Goal: Complete application form

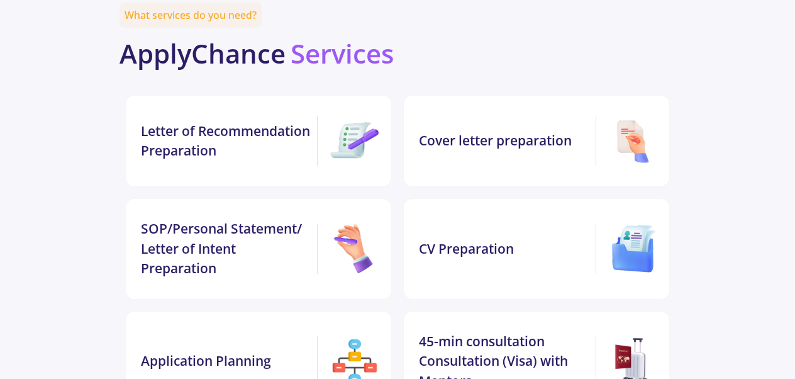
scroll to position [2725, 0]
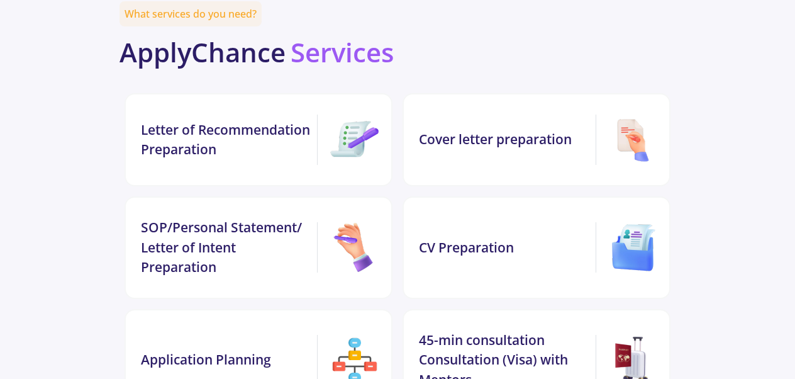
click at [498, 238] on div "CV Preparation" at bounding box center [505, 248] width 172 height 20
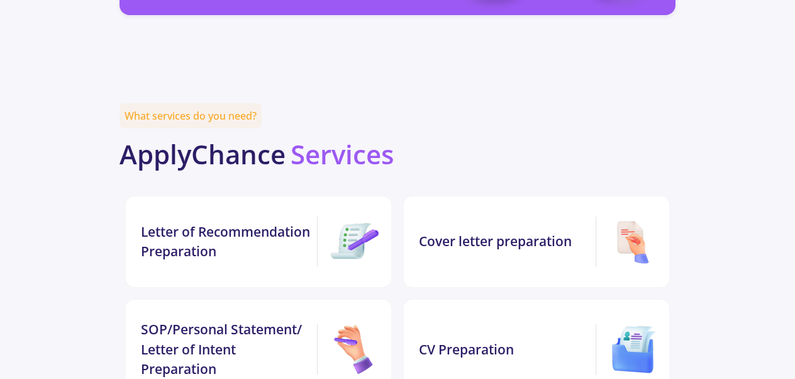
scroll to position [2621, 0]
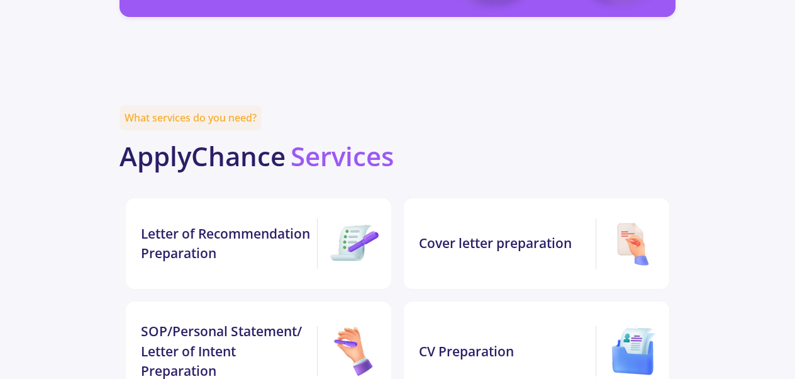
click at [251, 224] on div "Letter of Recommendation Preparation" at bounding box center [227, 244] width 172 height 40
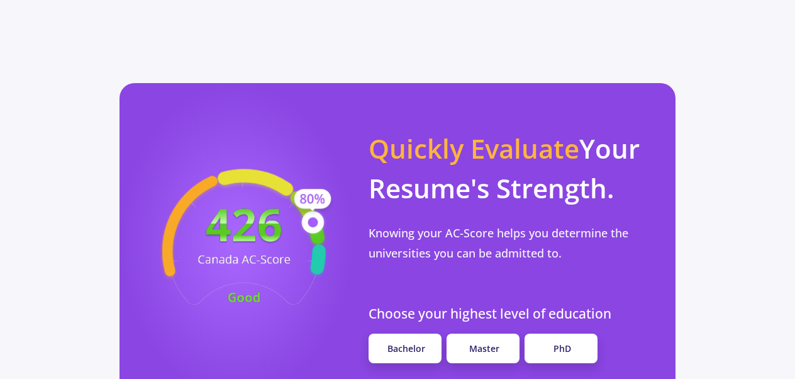
scroll to position [1145, 0]
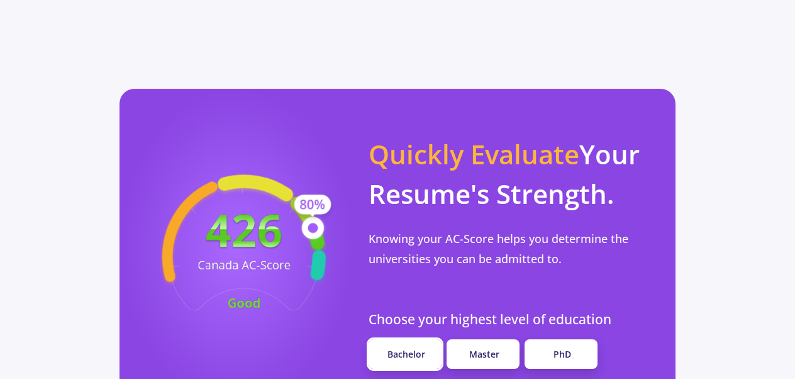
click at [426, 339] on link "Bachelor" at bounding box center [405, 354] width 73 height 30
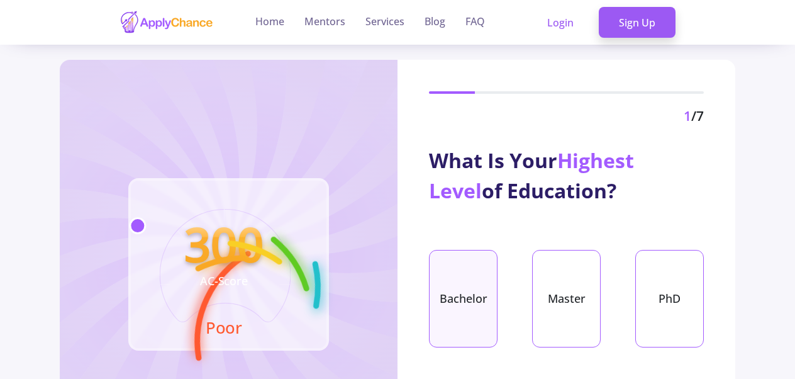
click at [474, 304] on div "Bachelor" at bounding box center [463, 298] width 69 height 97
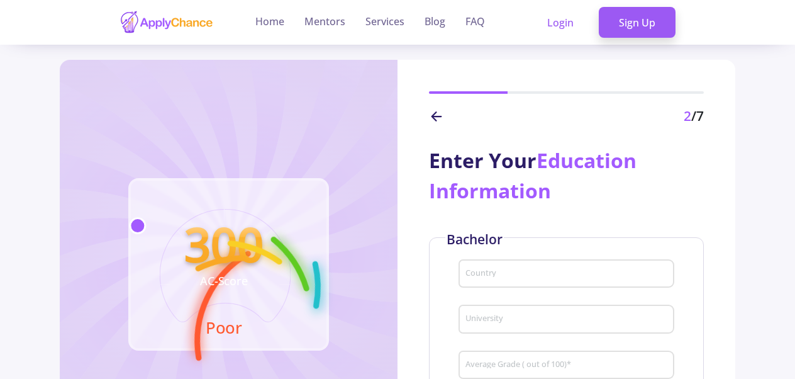
click at [513, 273] on input "Country" at bounding box center [568, 274] width 207 height 11
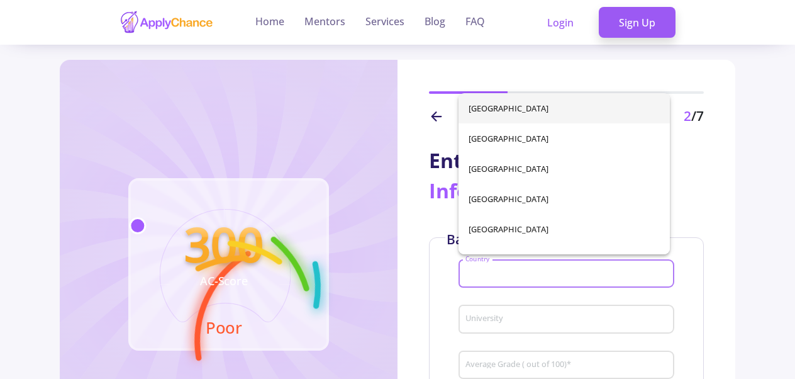
click at [504, 104] on span "[GEOGRAPHIC_DATA]" at bounding box center [564, 108] width 191 height 30
type input "[GEOGRAPHIC_DATA]"
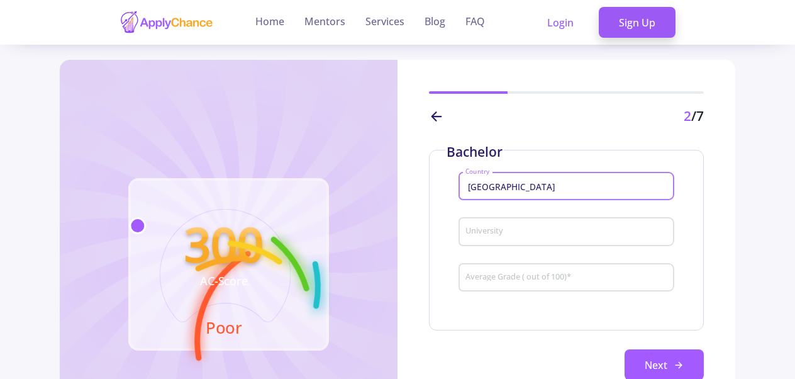
scroll to position [96, 0]
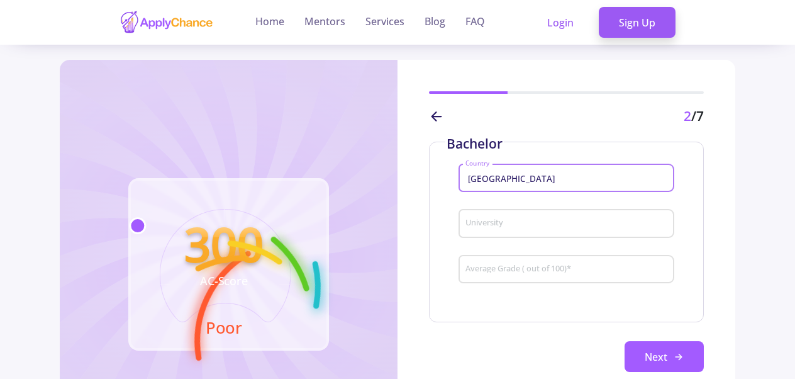
click at [544, 220] on input "University" at bounding box center [568, 223] width 207 height 11
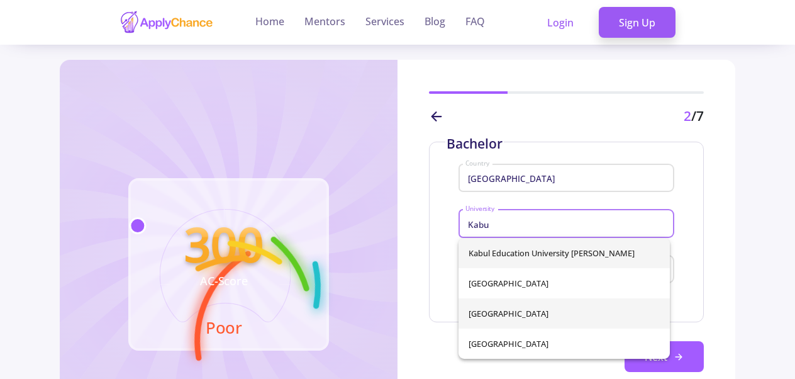
click at [522, 314] on span "[GEOGRAPHIC_DATA]" at bounding box center [564, 313] width 191 height 30
type input "[GEOGRAPHIC_DATA]"
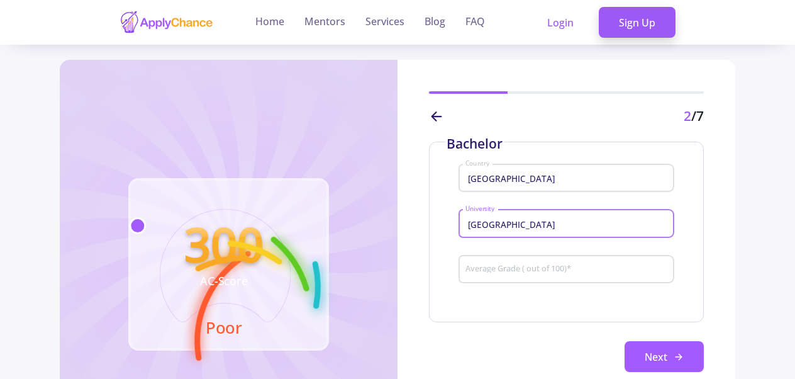
click at [537, 272] on input "Average Grade ( out of 100) *" at bounding box center [568, 269] width 207 height 11
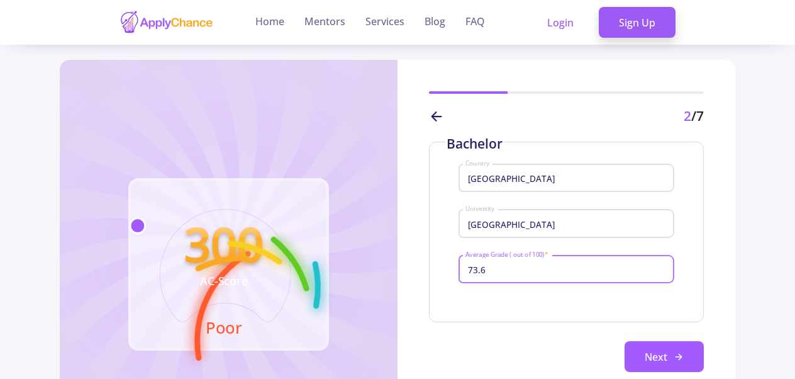
type input "73.68"
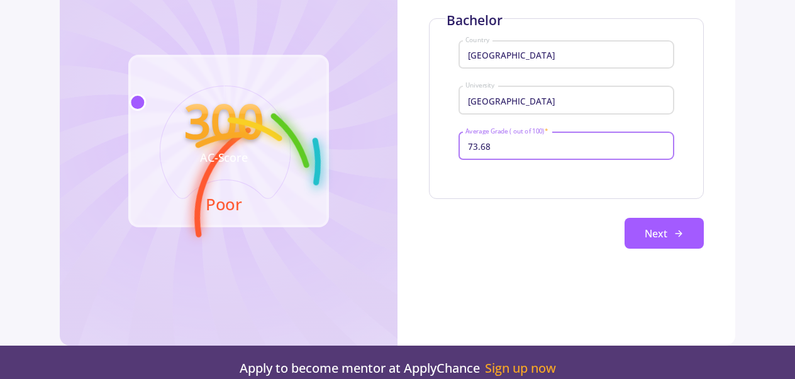
scroll to position [127, 0]
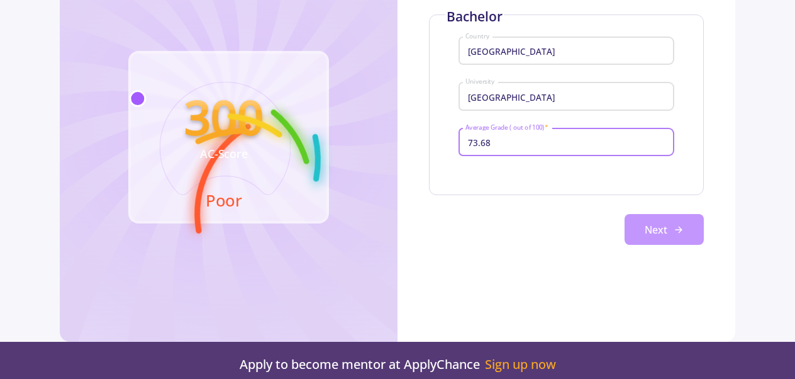
click at [663, 233] on button "Next" at bounding box center [664, 229] width 79 height 31
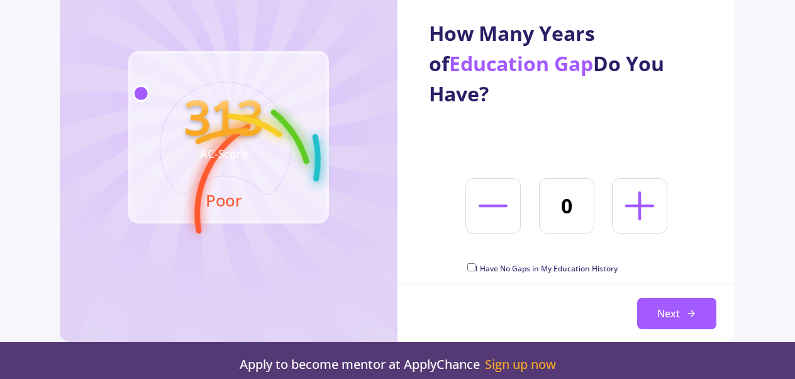
click at [633, 206] on icon at bounding box center [639, 205] width 47 height 47
click at [639, 206] on line at bounding box center [640, 206] width 26 height 0
click at [637, 206] on line at bounding box center [640, 206] width 26 height 0
click at [642, 213] on icon at bounding box center [639, 205] width 47 height 47
click at [640, 203] on line at bounding box center [640, 205] width 0 height 26
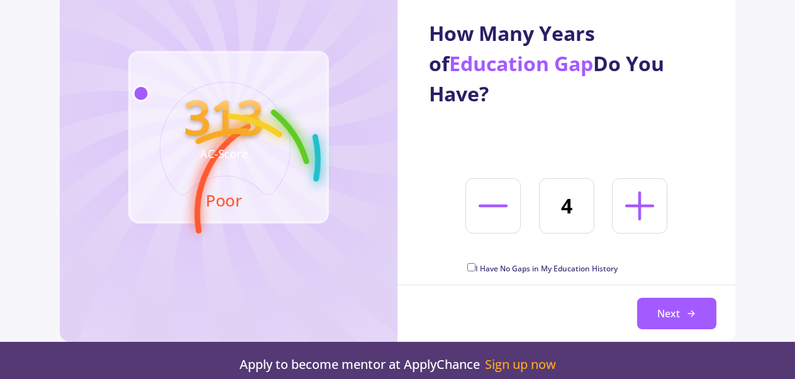
type input "5"
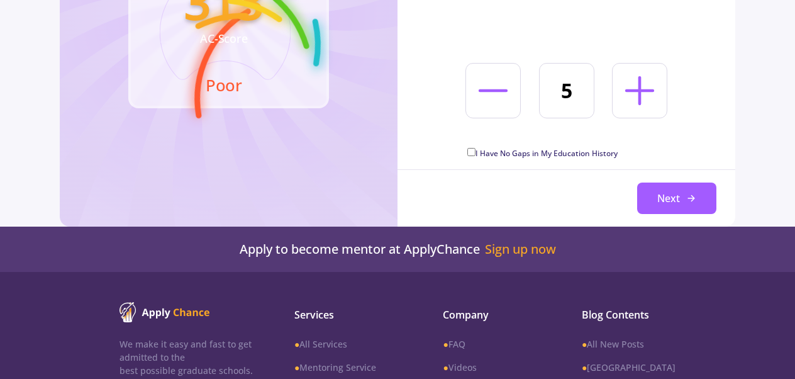
scroll to position [245, 0]
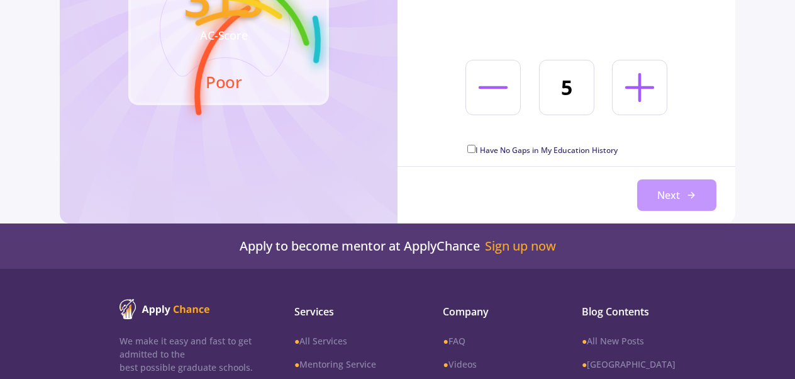
click at [682, 195] on button "Next" at bounding box center [676, 194] width 79 height 31
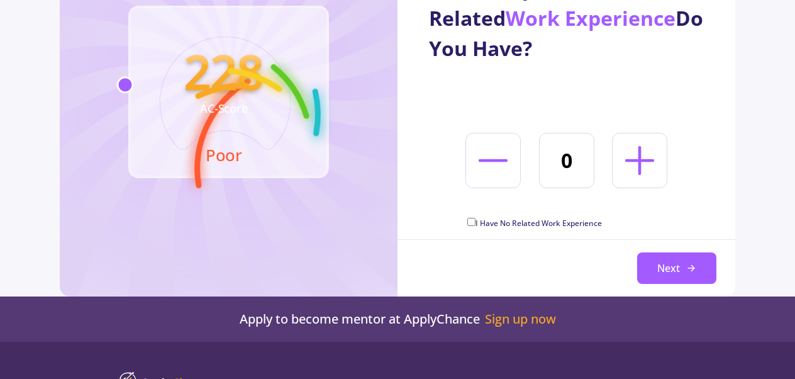
scroll to position [172, 0]
click at [640, 164] on line at bounding box center [640, 161] width 0 height 26
click at [636, 157] on icon at bounding box center [639, 161] width 47 height 47
click at [635, 158] on icon at bounding box center [639, 161] width 47 height 47
click at [636, 158] on icon at bounding box center [639, 161] width 47 height 47
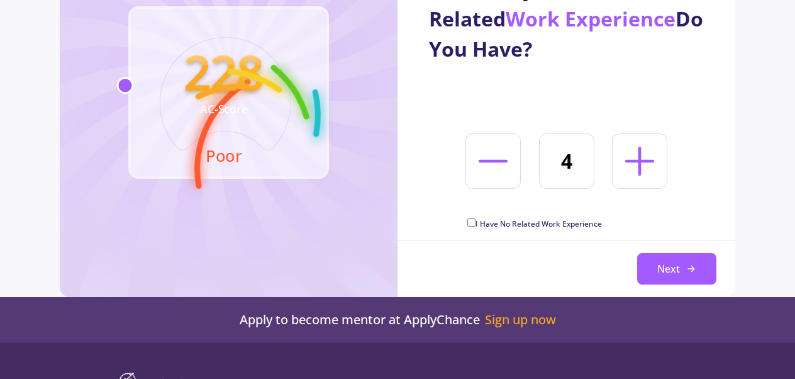
click at [637, 157] on icon at bounding box center [639, 161] width 47 height 47
type input "5"
click at [663, 264] on button "Next" at bounding box center [676, 268] width 79 height 31
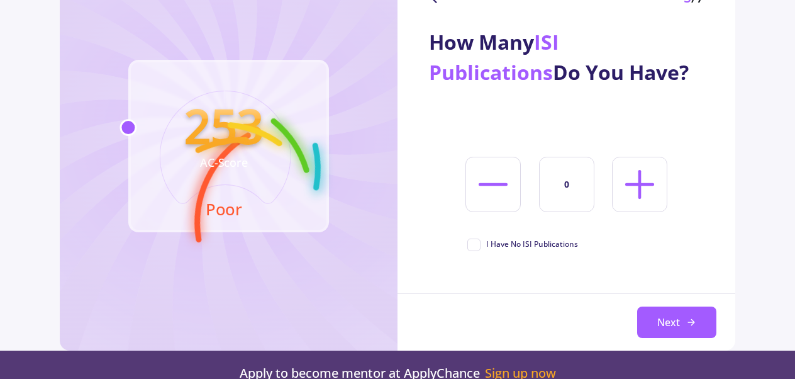
scroll to position [118, 0]
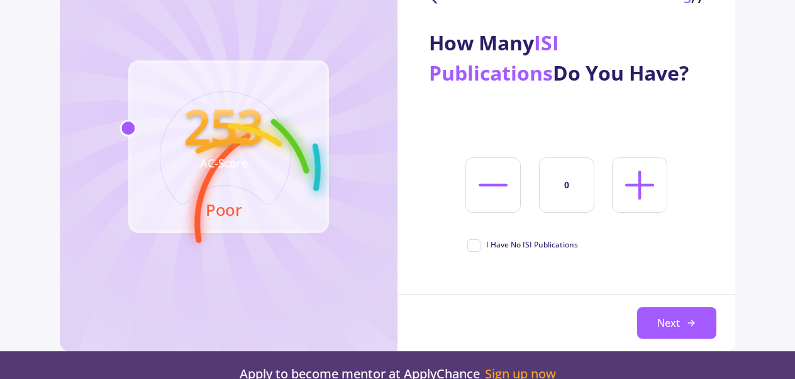
click at [473, 242] on span "I Have No ISI Publications" at bounding box center [522, 244] width 111 height 11
click at [473, 242] on input "I Have No ISI Publications" at bounding box center [471, 243] width 8 height 8
checkbox input "true"
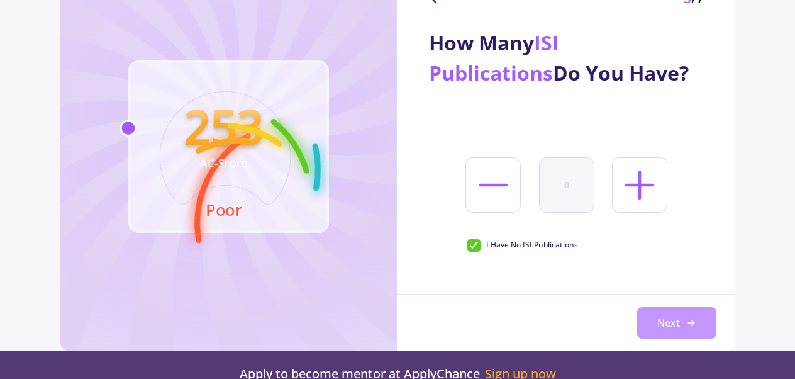
click at [665, 326] on button "Next" at bounding box center [676, 322] width 79 height 31
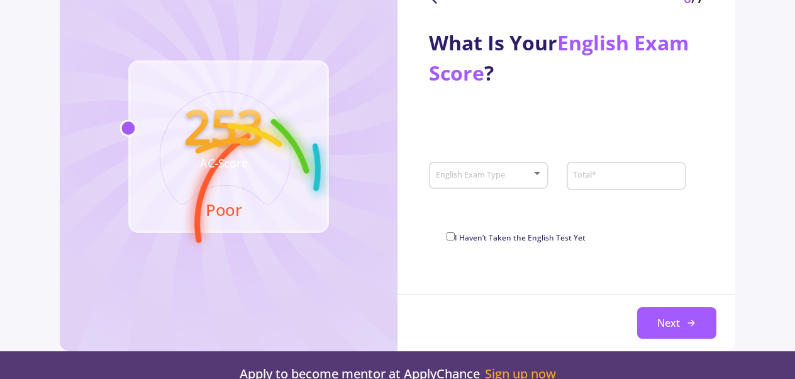
click at [533, 175] on div at bounding box center [537, 174] width 11 height 10
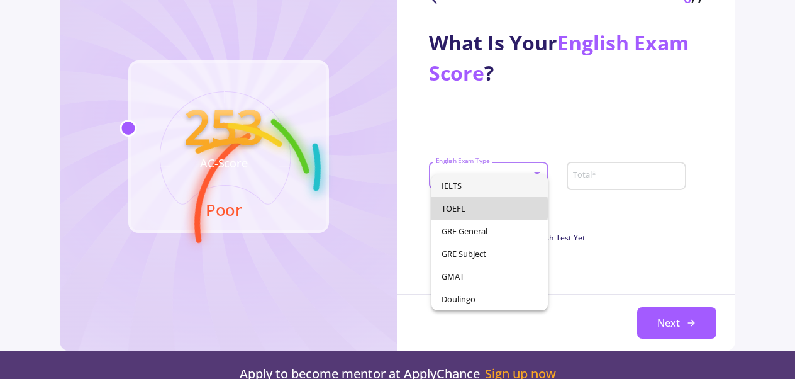
click at [479, 208] on span "TOEFL" at bounding box center [490, 208] width 96 height 23
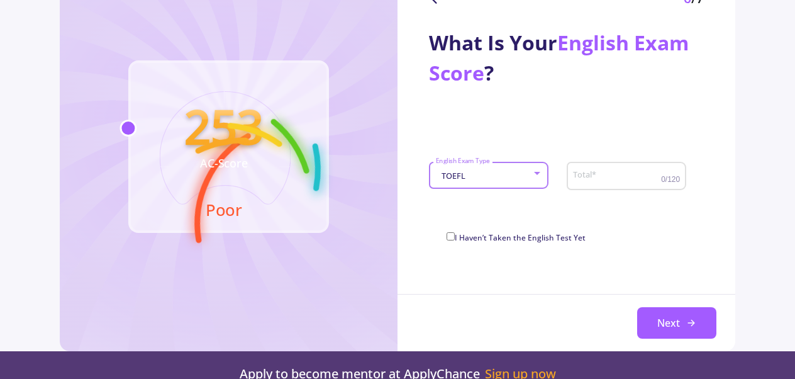
click at [616, 177] on input "Total *" at bounding box center [618, 175] width 92 height 11
type input "99"
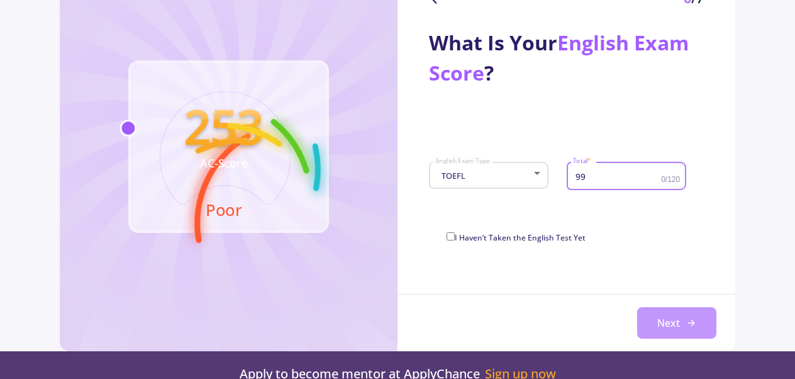
click at [667, 325] on button "Next" at bounding box center [676, 322] width 79 height 31
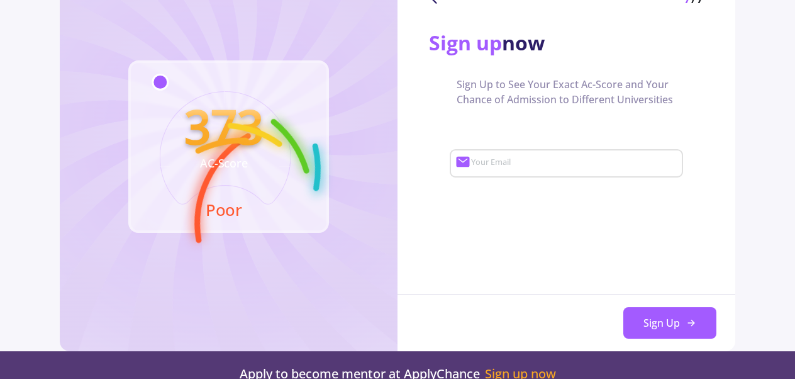
click at [502, 166] on input "Your Email" at bounding box center [575, 163] width 209 height 11
type input "[EMAIL_ADDRESS][DOMAIN_NAME]"
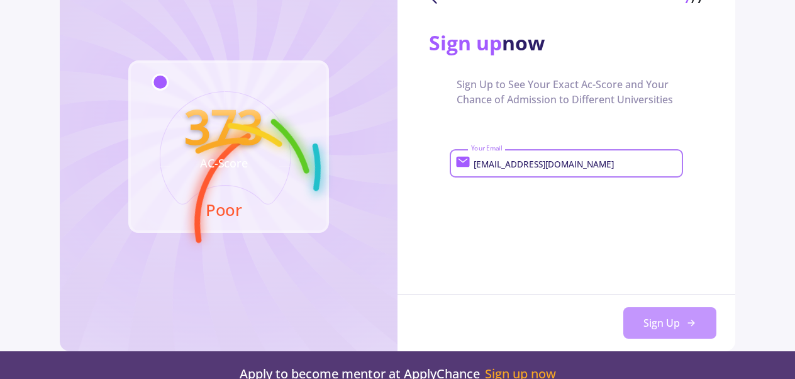
click at [659, 327] on button "Sign Up" at bounding box center [669, 322] width 93 height 31
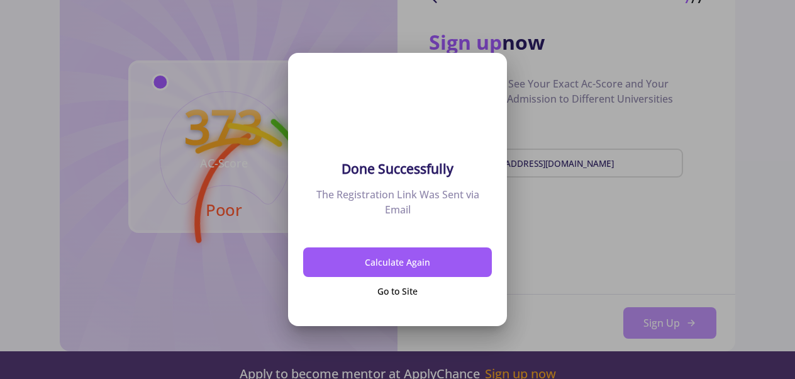
scroll to position [0, 0]
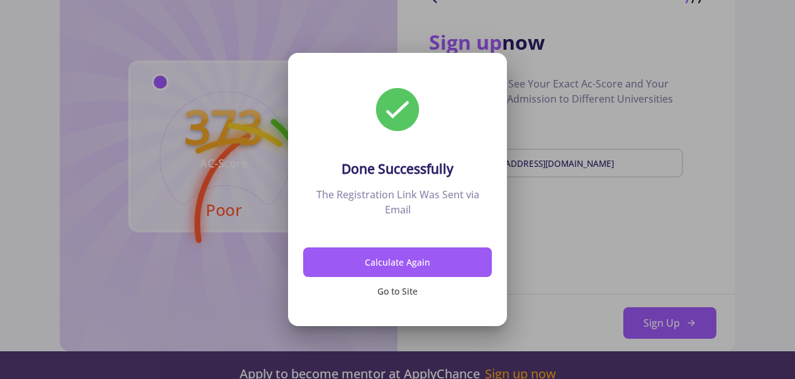
click at [401, 296] on button "Go to Site" at bounding box center [397, 292] width 189 height 30
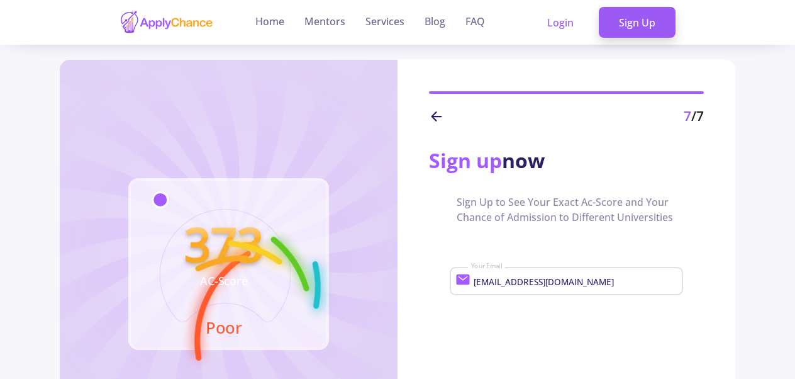
scroll to position [118, 0]
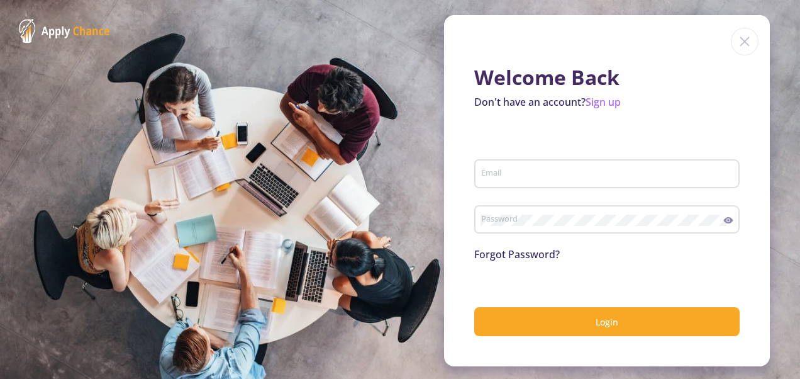
click at [526, 177] on input "Email" at bounding box center [609, 174] width 257 height 11
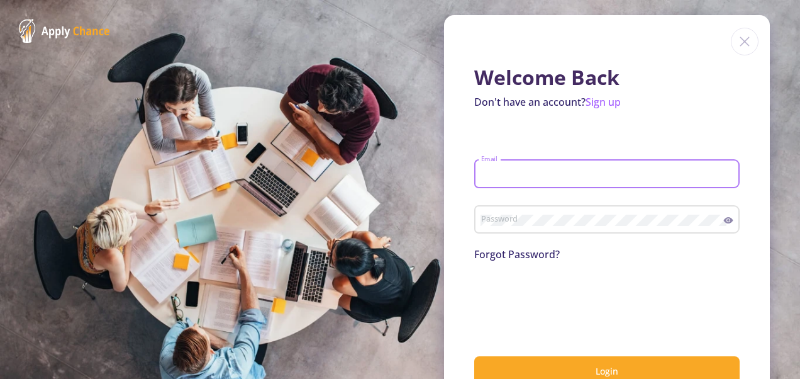
click at [523, 172] on input "Email" at bounding box center [609, 174] width 257 height 11
type input "[EMAIL_ADDRESS][DOMAIN_NAME]"
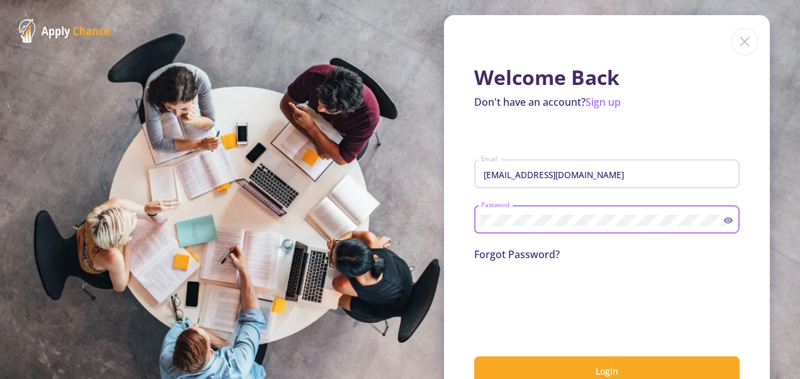
click at [725, 223] on icon at bounding box center [728, 220] width 10 height 10
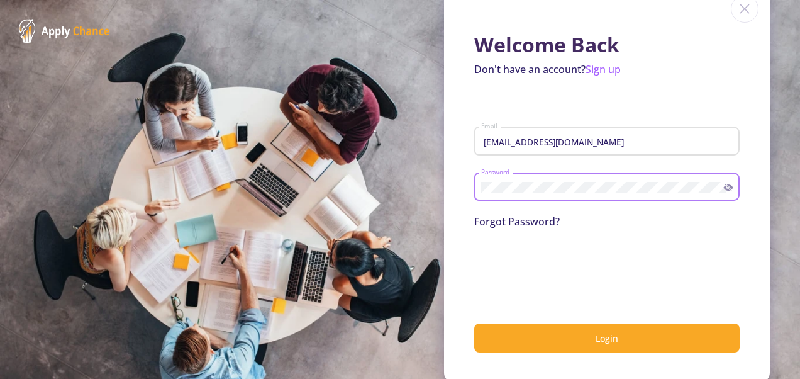
scroll to position [38, 0]
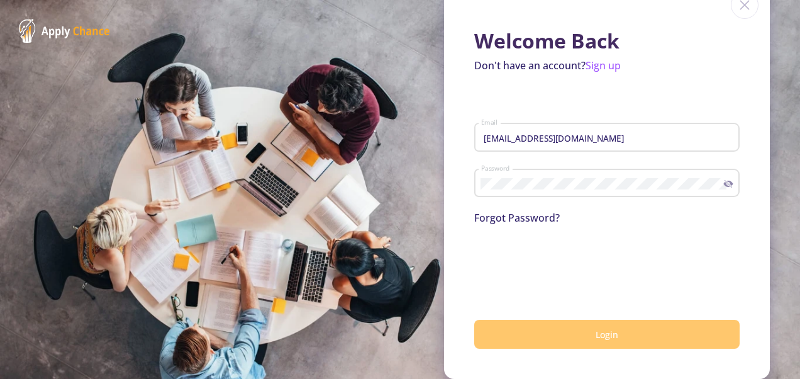
click at [603, 336] on span "Login" at bounding box center [607, 334] width 23 height 12
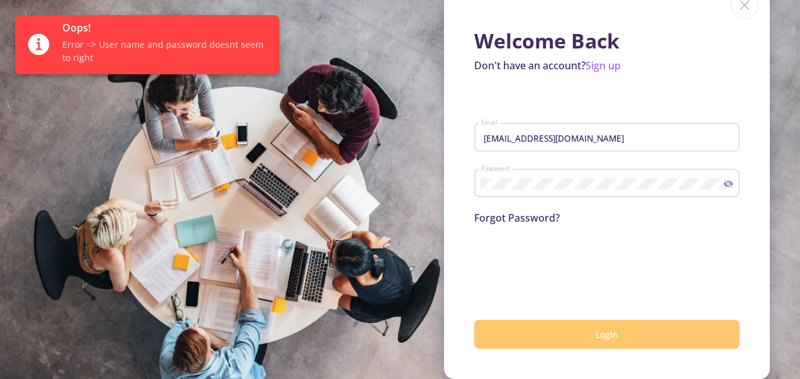
click at [743, 260] on div "Welcome Back Don't have an account? Sign up [EMAIL_ADDRESS][DOMAIN_NAME] Email …" at bounding box center [607, 179] width 326 height 400
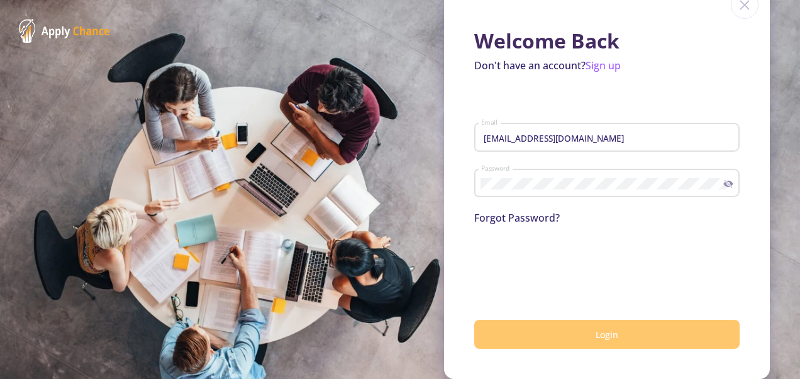
scroll to position [0, 0]
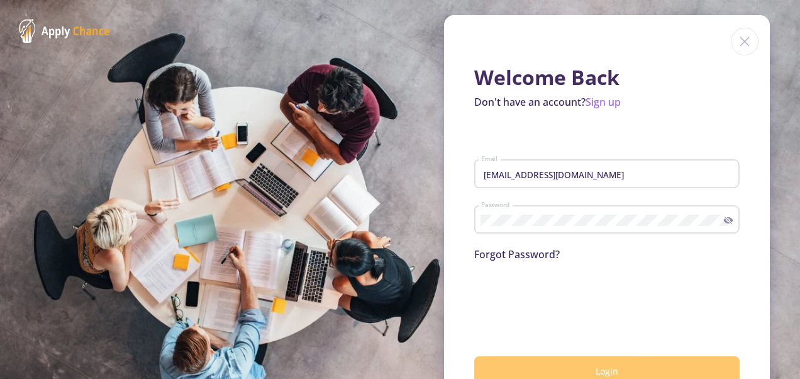
click at [552, 106] on p "Don't have an account? Sign up" at bounding box center [606, 101] width 265 height 15
click at [599, 104] on link "Sign up" at bounding box center [603, 102] width 35 height 14
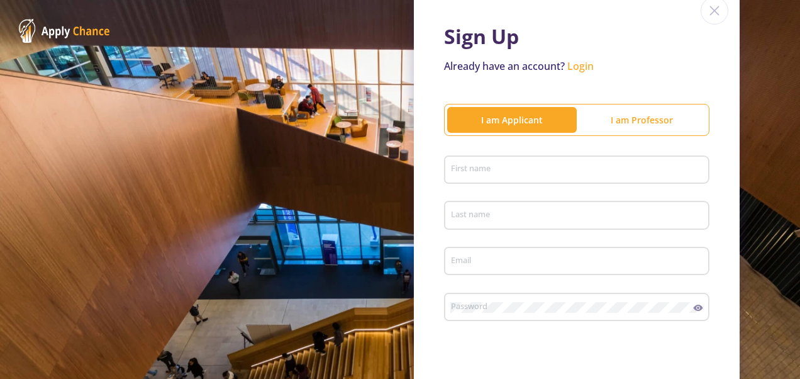
scroll to position [62, 0]
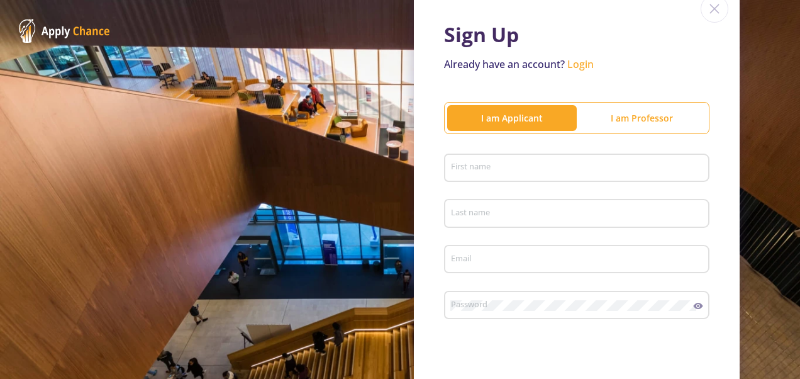
click at [541, 166] on input "First name" at bounding box center [578, 168] width 257 height 11
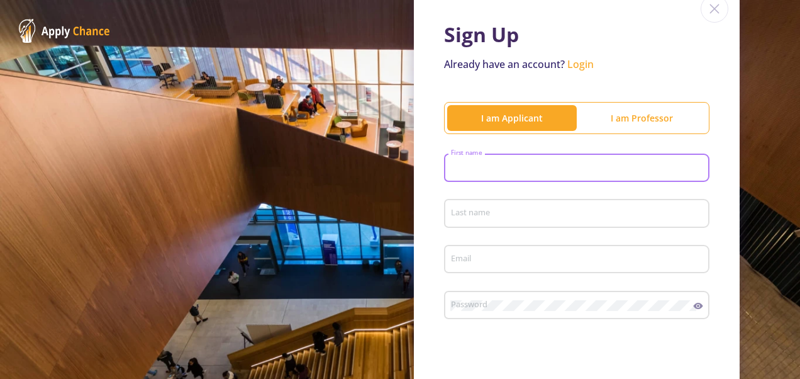
type input "Atifa"
type input "Maisam"
type input "[EMAIL_ADDRESS][DOMAIN_NAME]"
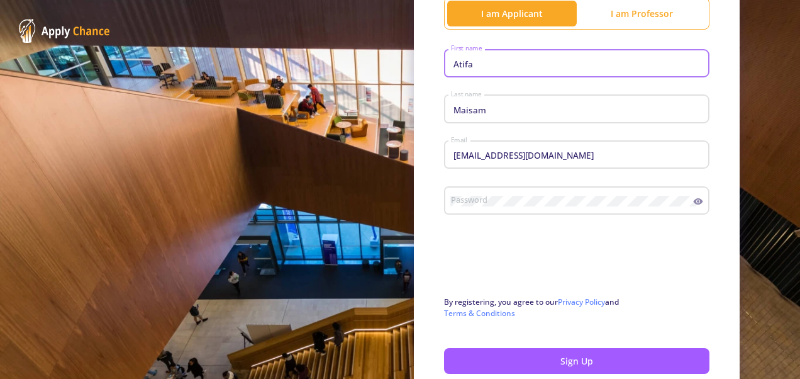
scroll to position [166, 0]
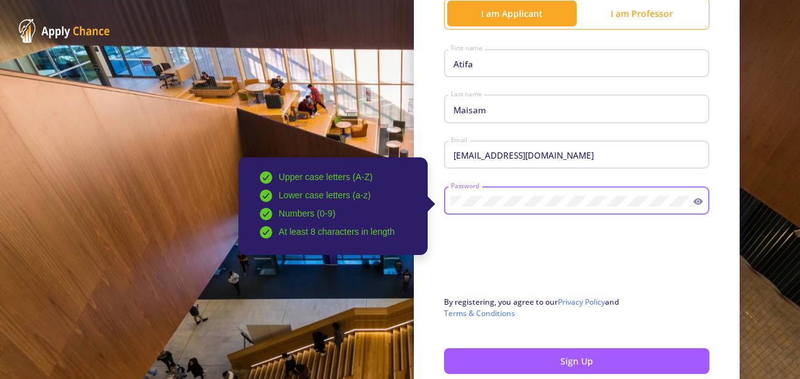
click at [697, 203] on circle at bounding box center [698, 201] width 3 height 3
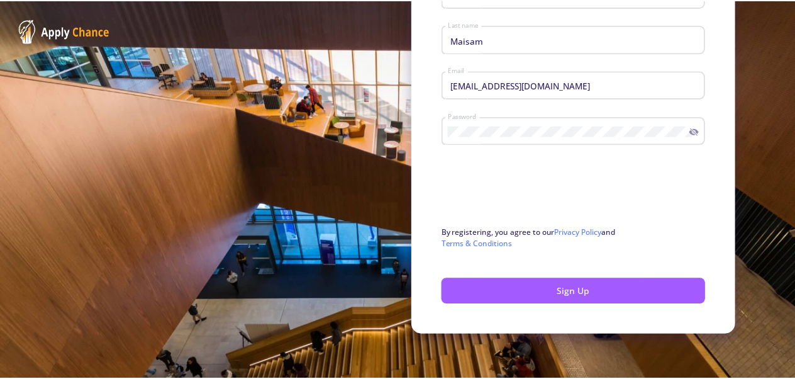
scroll to position [237, 0]
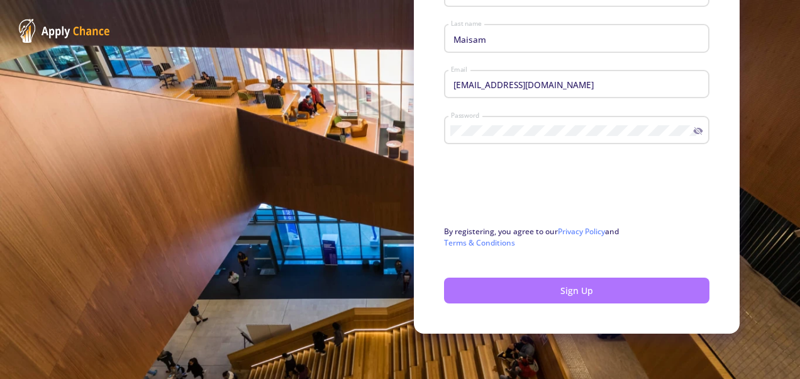
click at [576, 297] on button "Sign Up" at bounding box center [576, 290] width 265 height 26
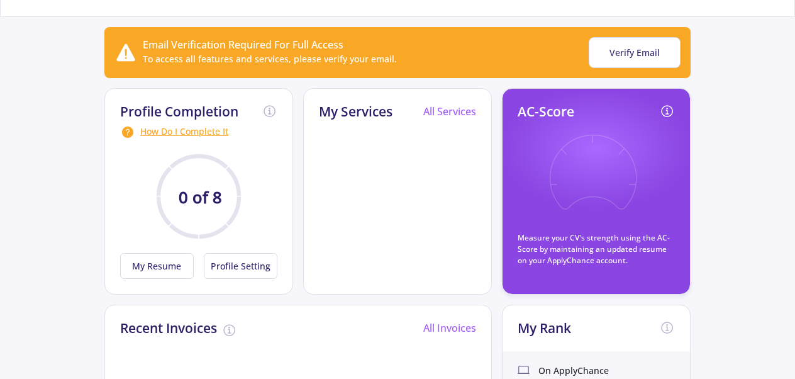
scroll to position [97, 0]
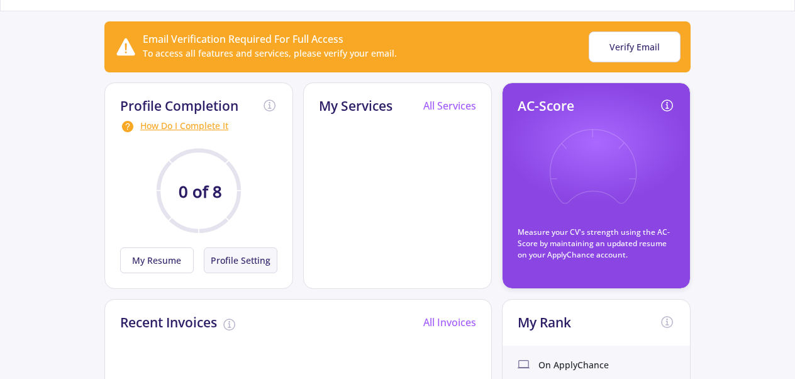
click at [245, 259] on button "Profile Setting" at bounding box center [241, 260] width 74 height 26
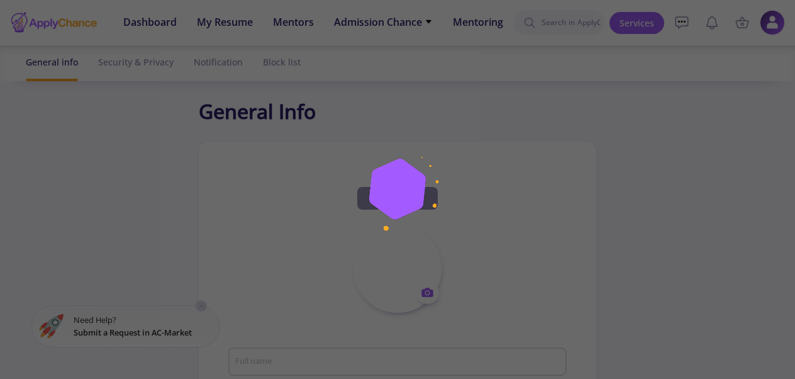
type input "[PERSON_NAME]"
type input "AtifaMaisam"
type input "[EMAIL_ADDRESS][DOMAIN_NAME]"
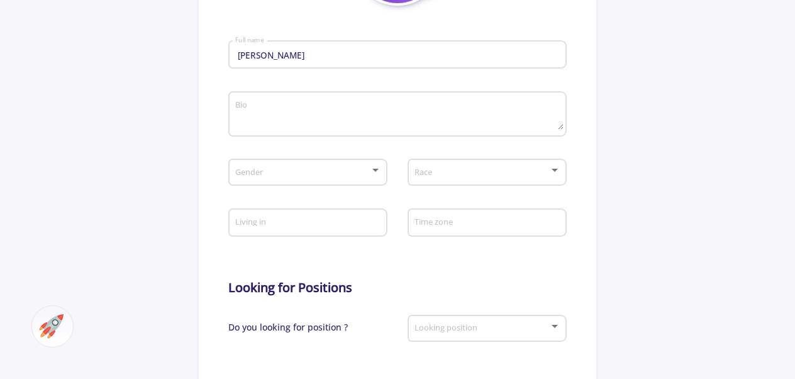
scroll to position [308, 0]
click at [372, 172] on div at bounding box center [375, 170] width 11 height 10
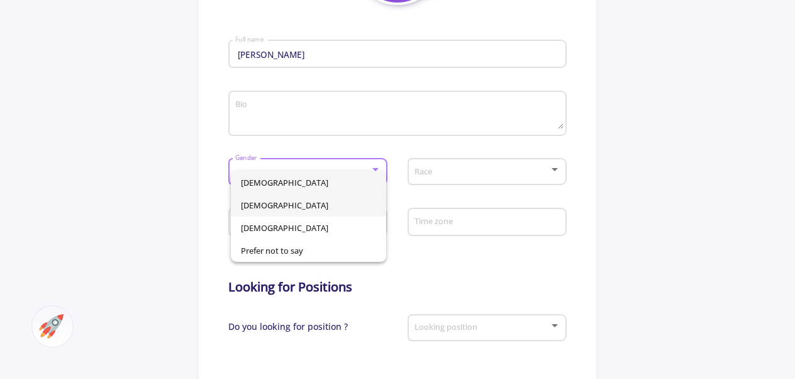
click at [312, 204] on span "[DEMOGRAPHIC_DATA]" at bounding box center [308, 205] width 135 height 23
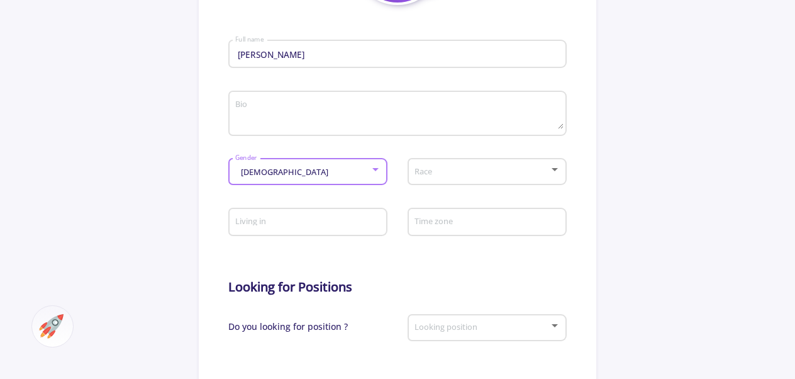
click at [448, 176] on span at bounding box center [483, 171] width 132 height 9
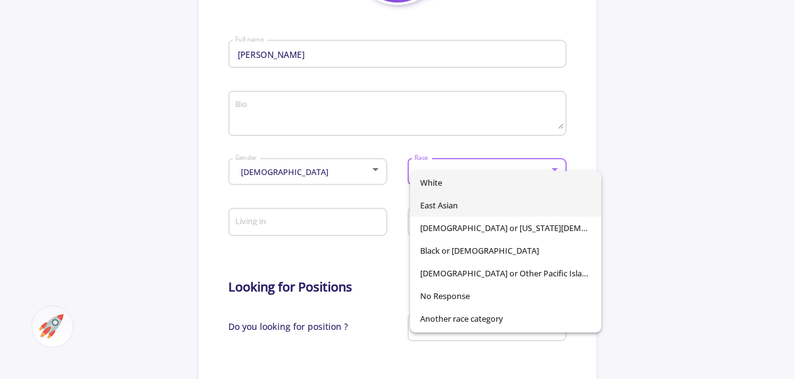
click at [455, 209] on span "East Asian" at bounding box center [505, 205] width 171 height 23
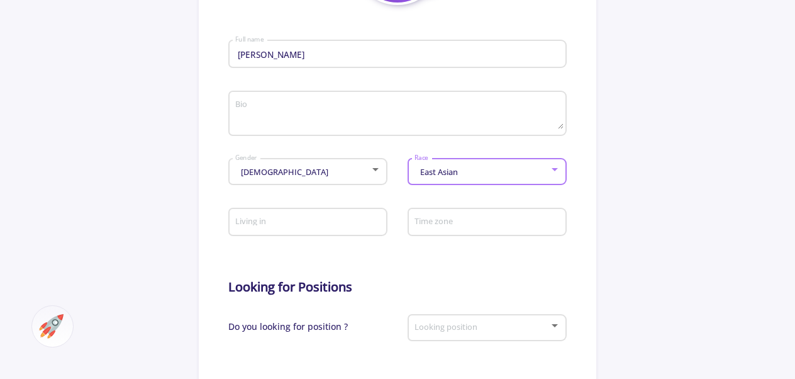
click at [511, 174] on div "East Asian" at bounding box center [481, 171] width 135 height 9
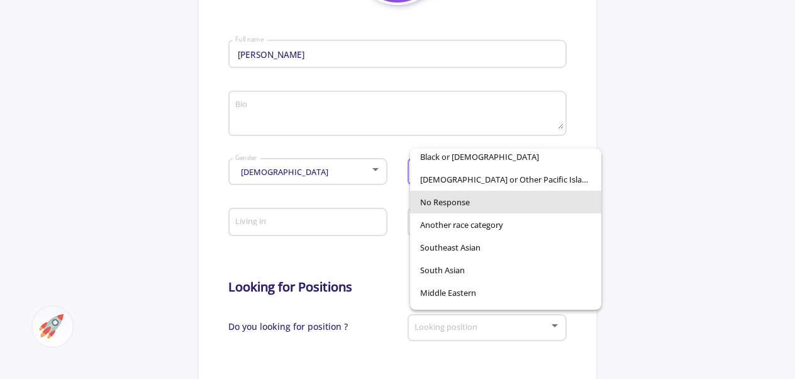
scroll to position [72, 0]
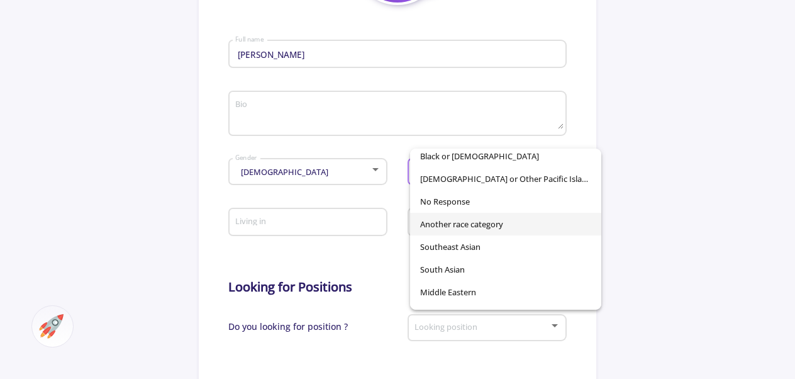
click at [492, 225] on span "Another race category" at bounding box center [505, 224] width 171 height 23
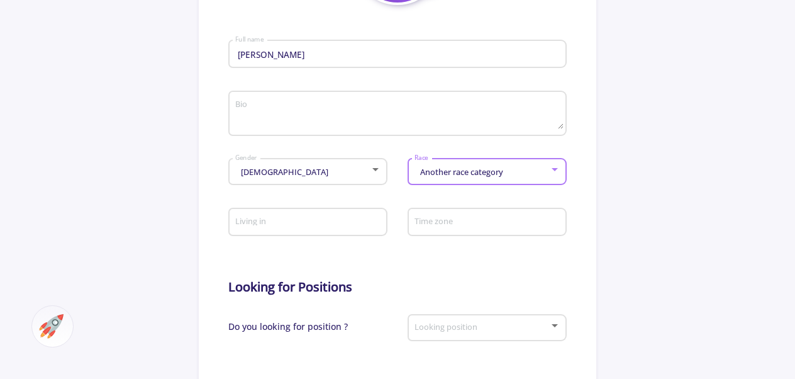
click at [344, 226] on input "Living in" at bounding box center [310, 222] width 150 height 11
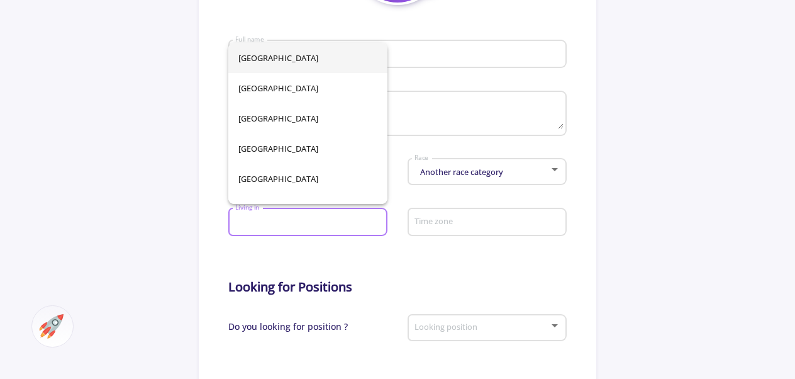
click at [294, 60] on span "[GEOGRAPHIC_DATA]" at bounding box center [307, 58] width 139 height 30
type input "[GEOGRAPHIC_DATA]"
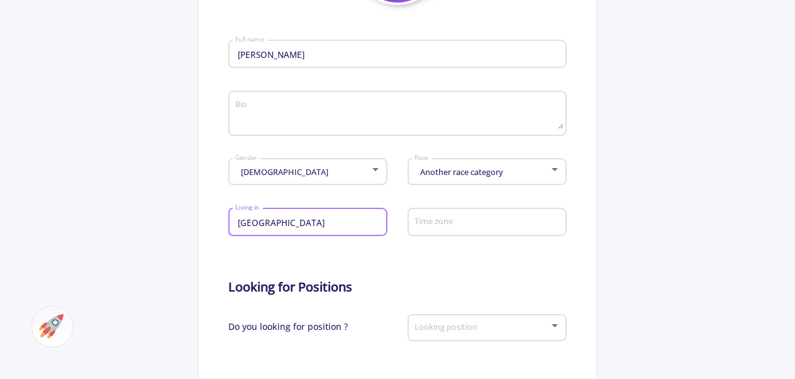
click at [477, 227] on input "Time zone" at bounding box center [489, 222] width 150 height 11
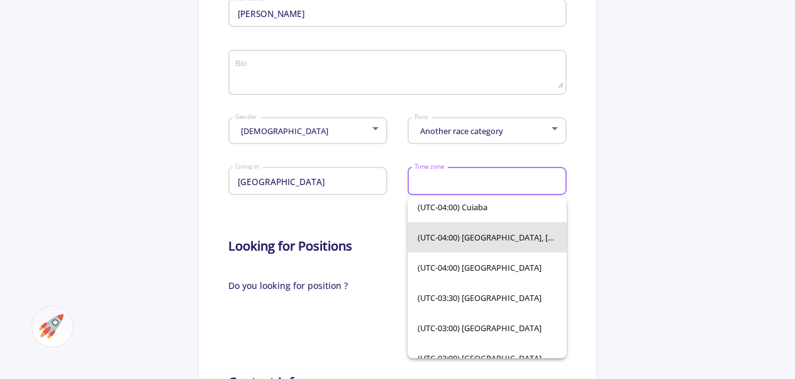
scroll to position [893, 0]
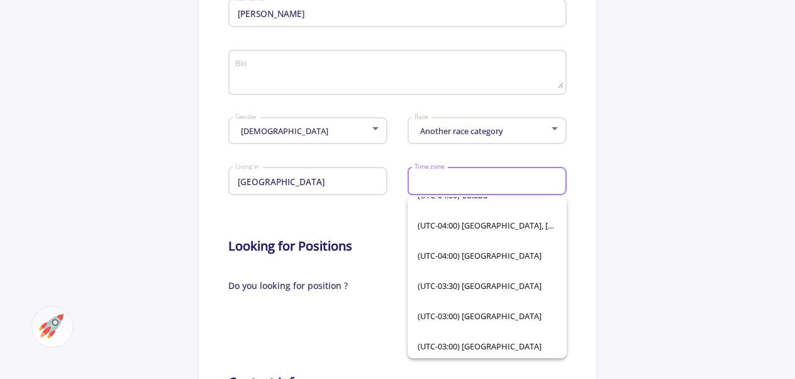
type input "a"
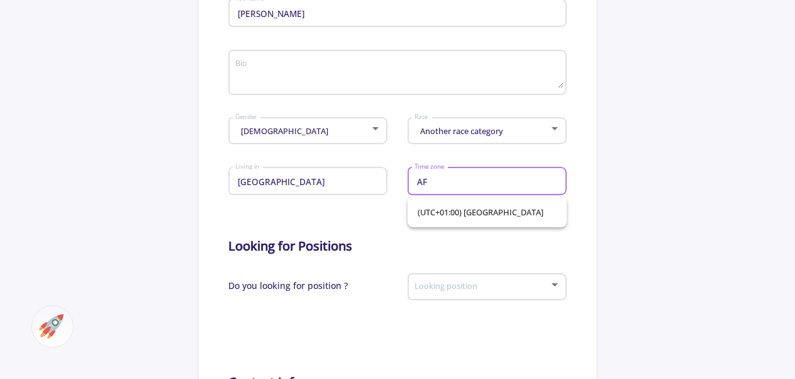
type input "A"
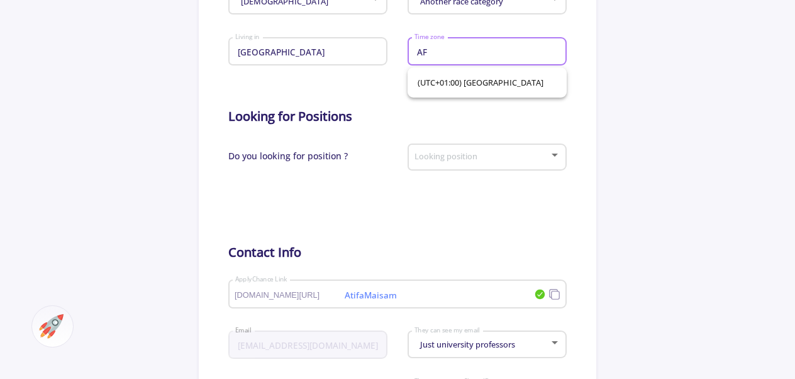
type input "F"
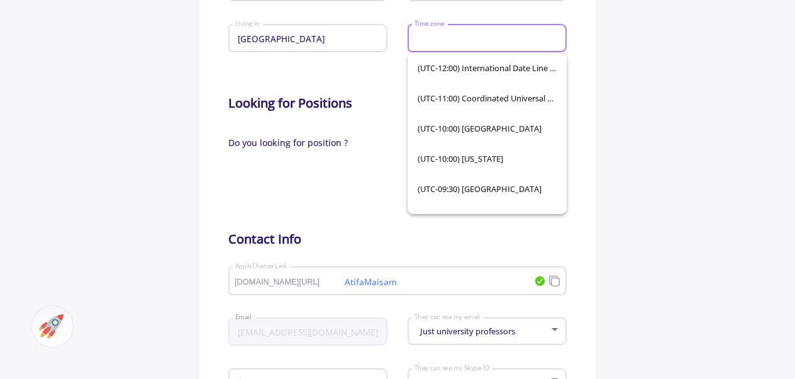
scroll to position [493, 0]
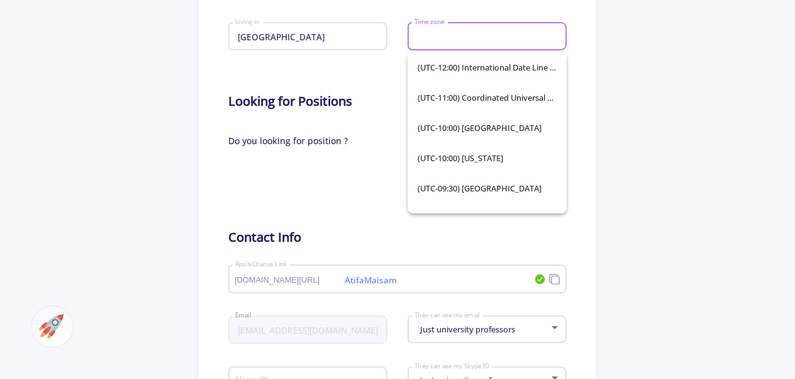
click at [360, 199] on div at bounding box center [312, 183] width 169 height 31
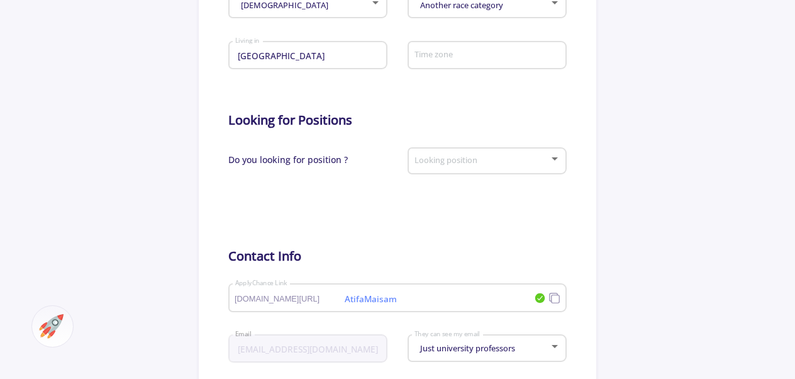
scroll to position [450, 0]
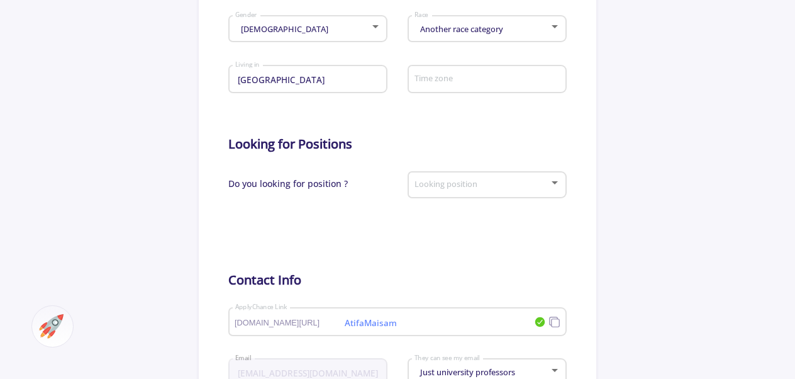
click at [493, 186] on span at bounding box center [483, 185] width 132 height 9
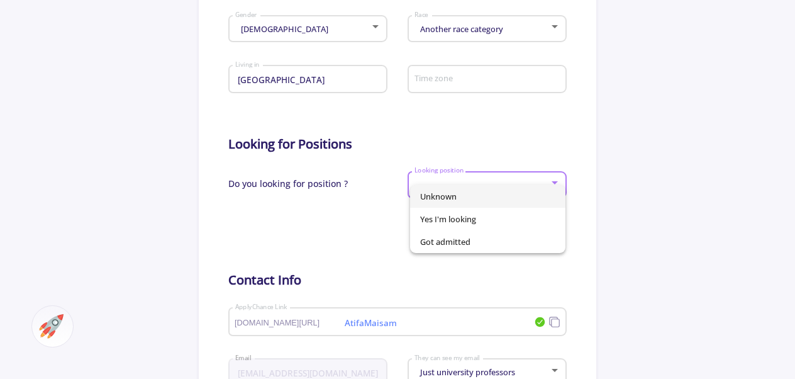
click at [639, 198] on div at bounding box center [397, 189] width 795 height 379
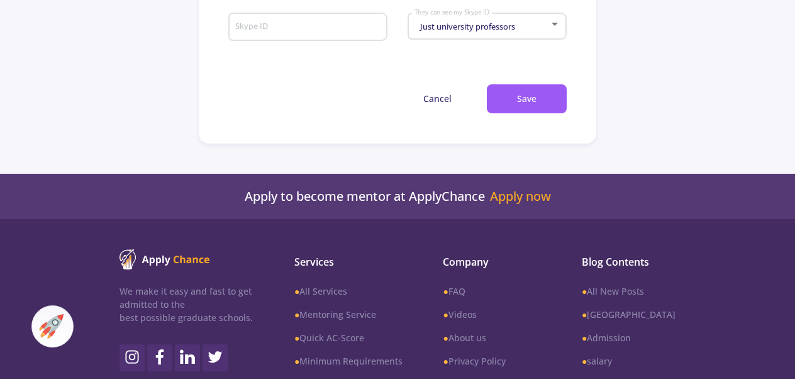
scroll to position [845, 0]
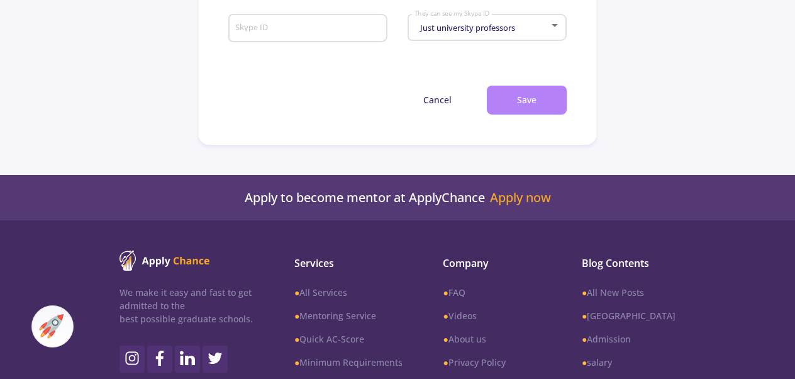
click at [533, 104] on button "Save" at bounding box center [527, 101] width 80 height 30
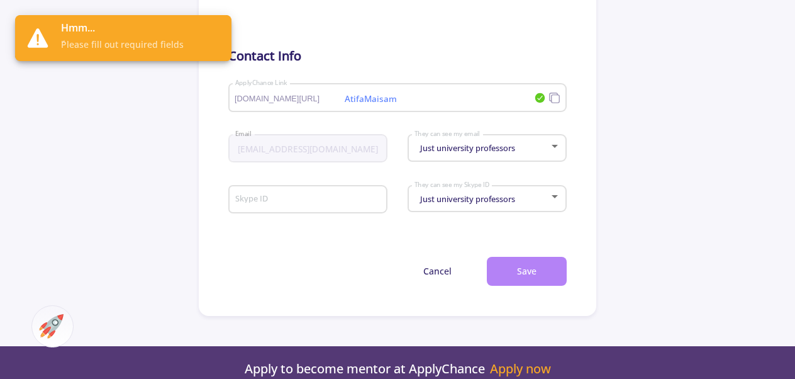
scroll to position [668, 0]
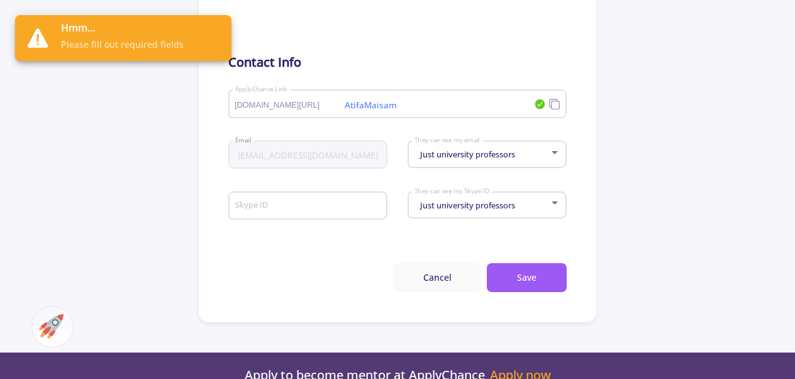
click at [439, 283] on button "Cancel" at bounding box center [437, 278] width 89 height 30
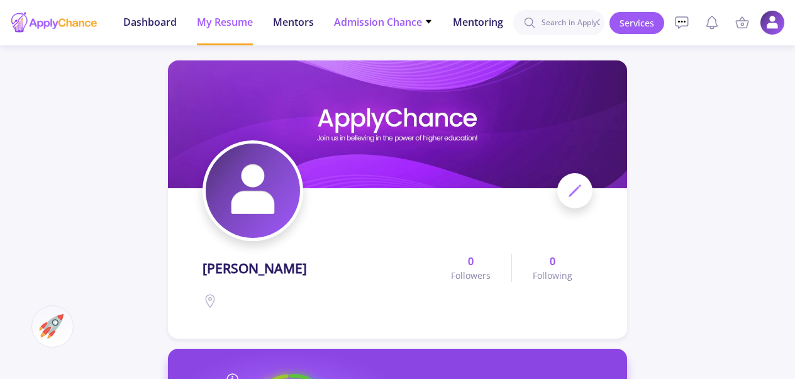
click at [391, 25] on span "Admission Chance" at bounding box center [383, 21] width 99 height 15
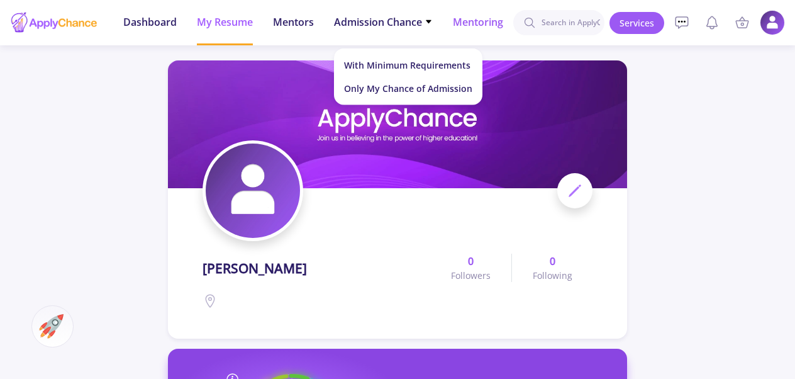
click at [489, 15] on span "Mentoring" at bounding box center [478, 21] width 50 height 15
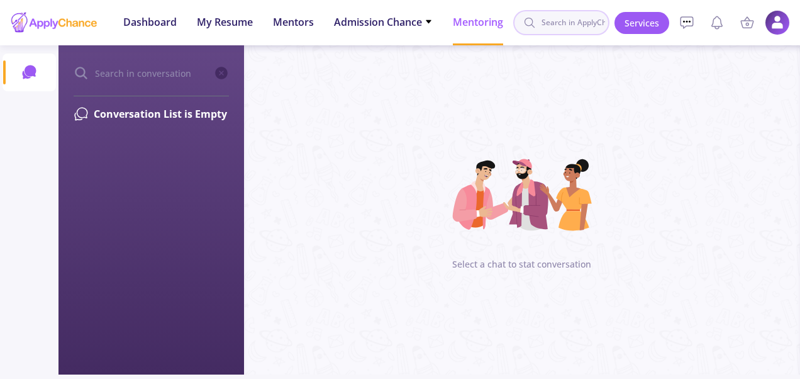
click at [569, 25] on input at bounding box center [561, 22] width 96 height 25
click at [649, 28] on link "Services" at bounding box center [642, 23] width 55 height 22
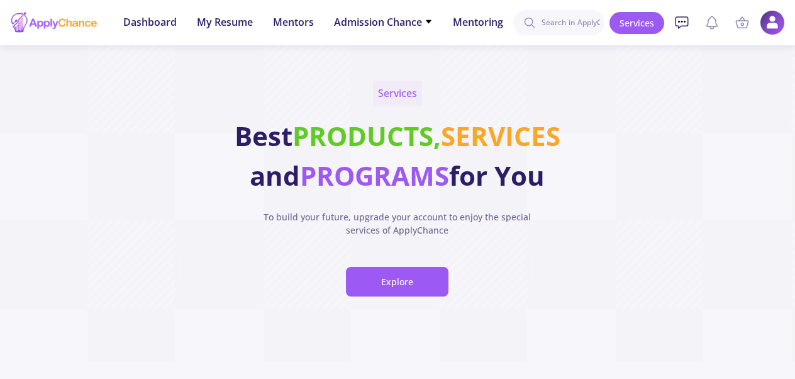
click at [681, 24] on icon at bounding box center [681, 22] width 15 height 15
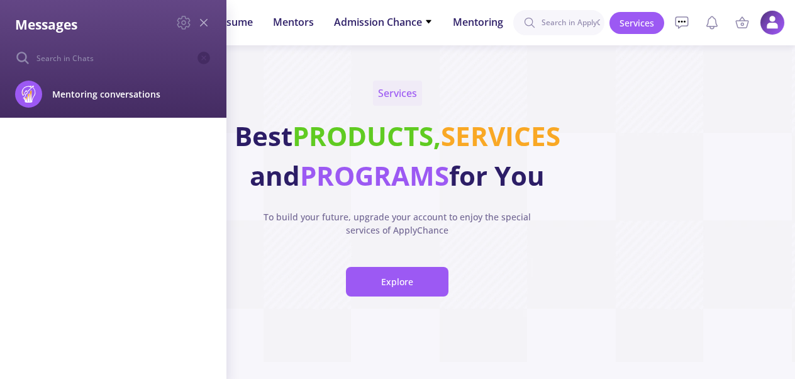
click at [206, 25] on line at bounding box center [204, 22] width 7 height 7
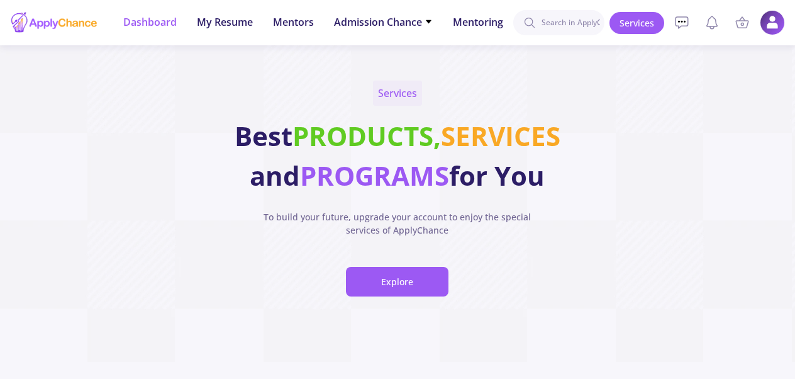
click at [142, 20] on span "Dashboard" at bounding box center [149, 21] width 53 height 15
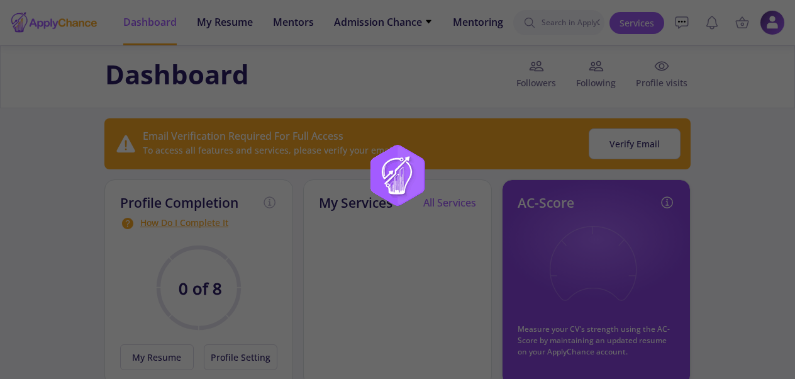
click at [776, 24] on div at bounding box center [397, 189] width 795 height 379
click at [228, 30] on div at bounding box center [397, 189] width 795 height 379
